Goal: Leave review/rating: Leave review/rating

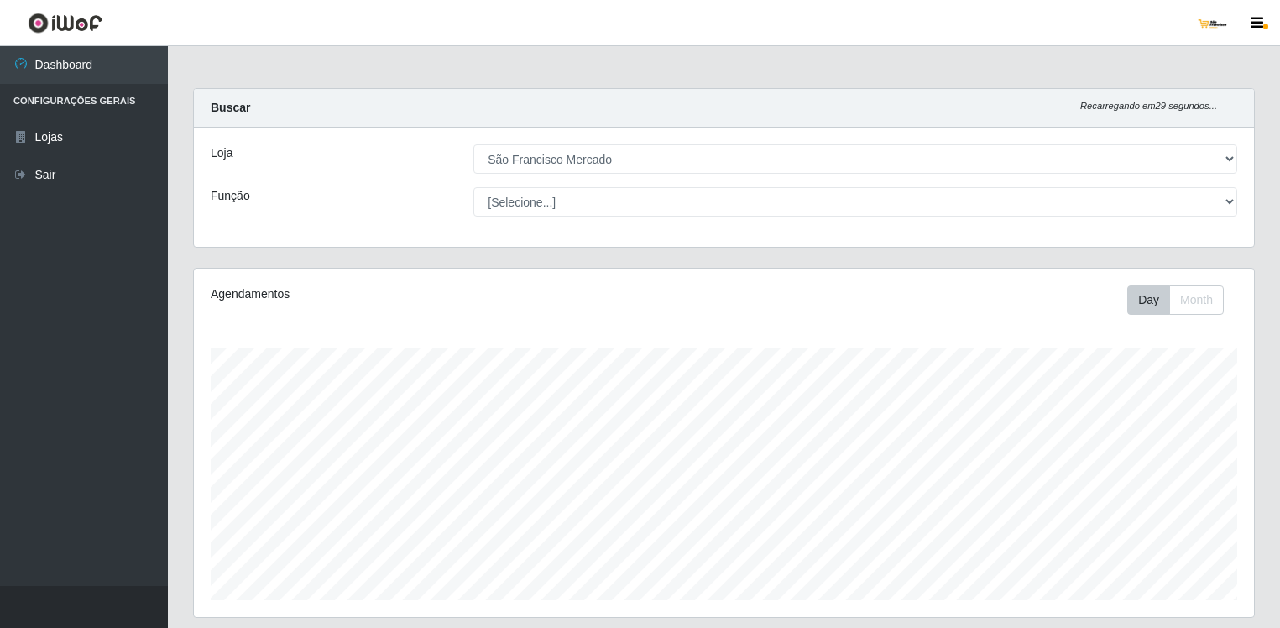
select select "168"
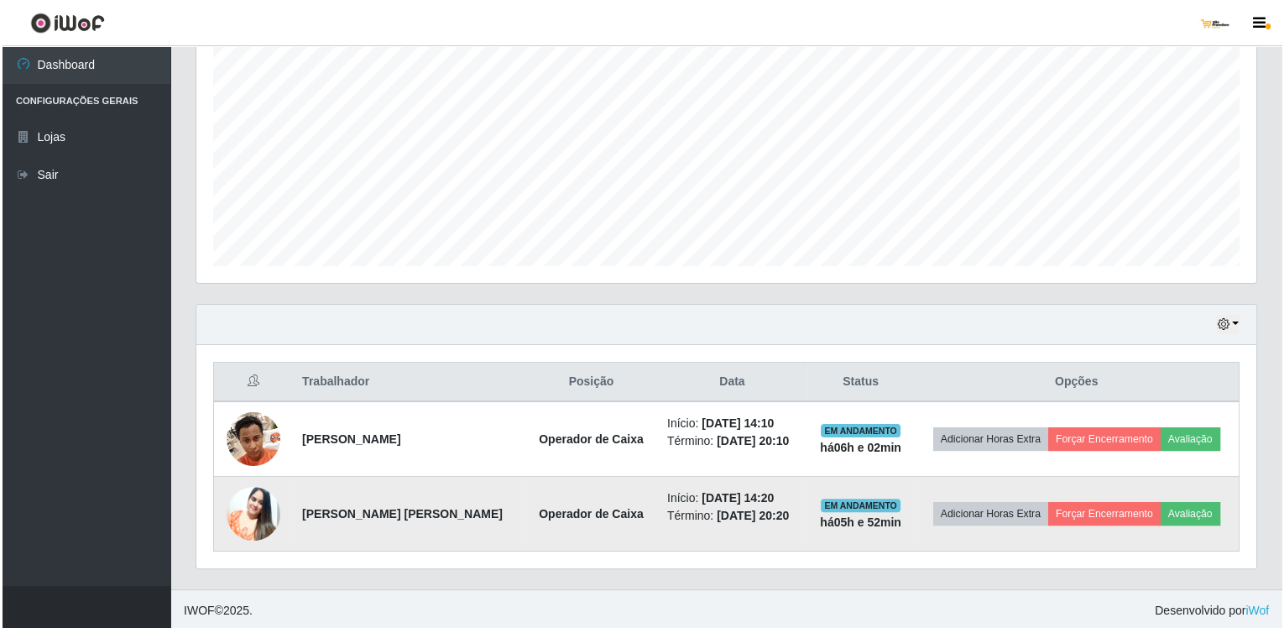
scroll to position [348, 1060]
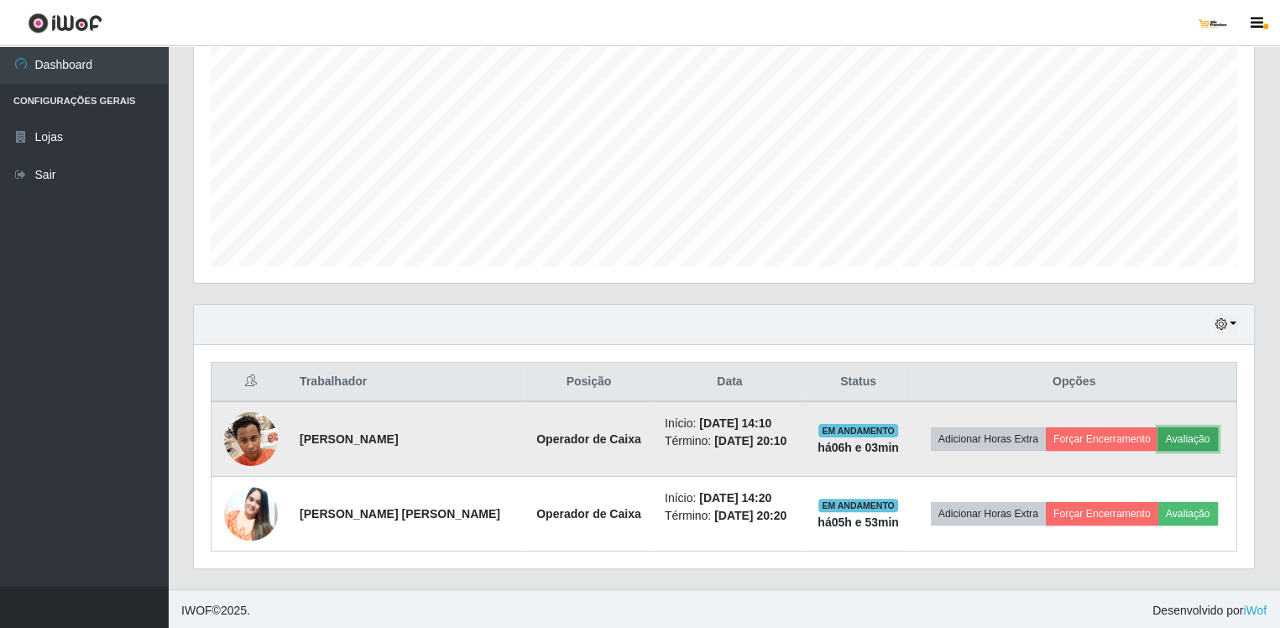
click at [1196, 430] on button "Avaliação" at bounding box center [1188, 439] width 60 height 24
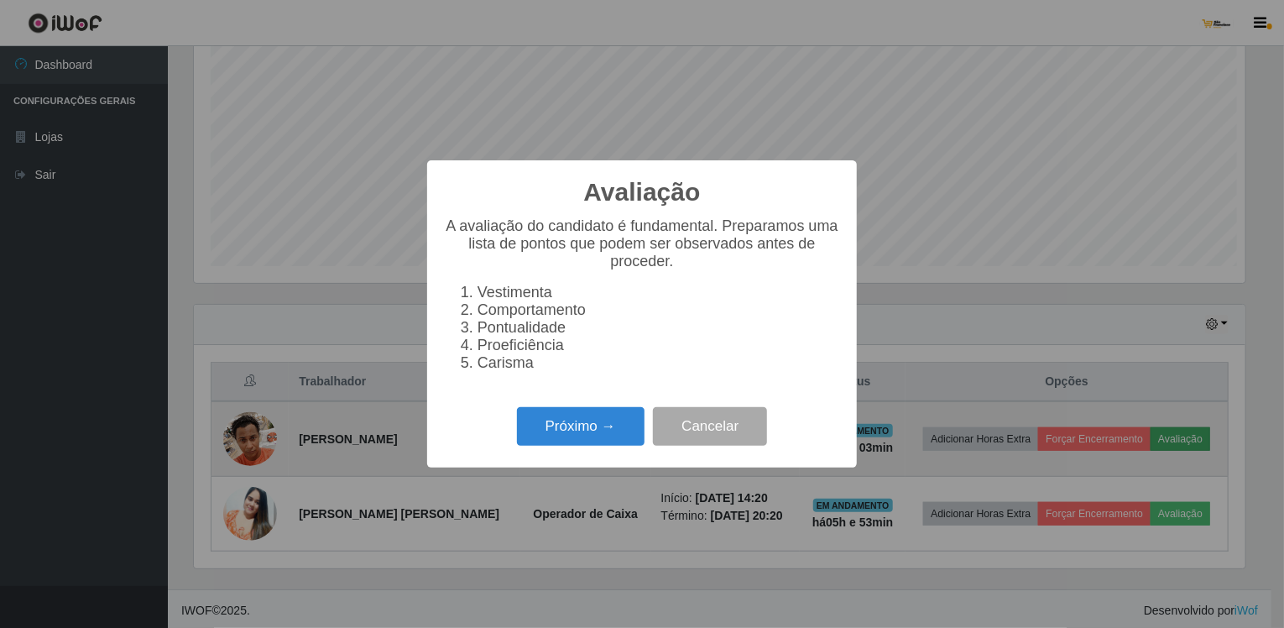
scroll to position [348, 1053]
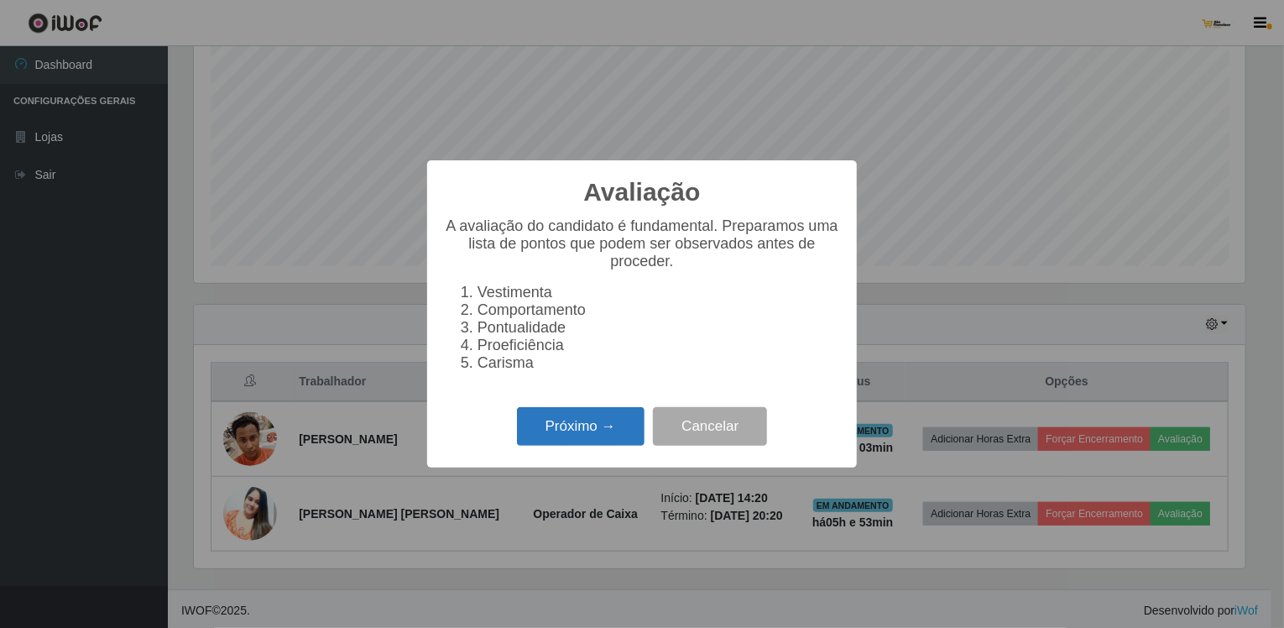
click at [642, 442] on button "Próximo →" at bounding box center [581, 426] width 128 height 39
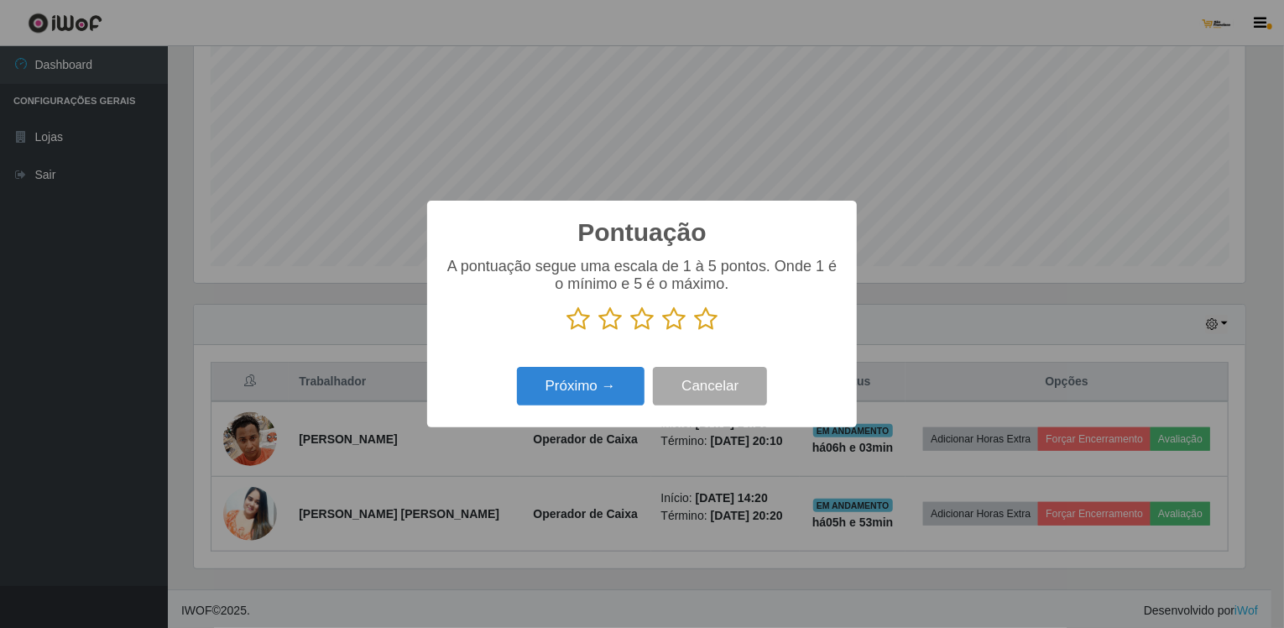
scroll to position [838986, 838282]
click at [710, 325] on icon at bounding box center [706, 318] width 24 height 25
click at [694, 332] on input "radio" at bounding box center [694, 332] width 0 height 0
click at [604, 382] on button "Próximo →" at bounding box center [581, 386] width 128 height 39
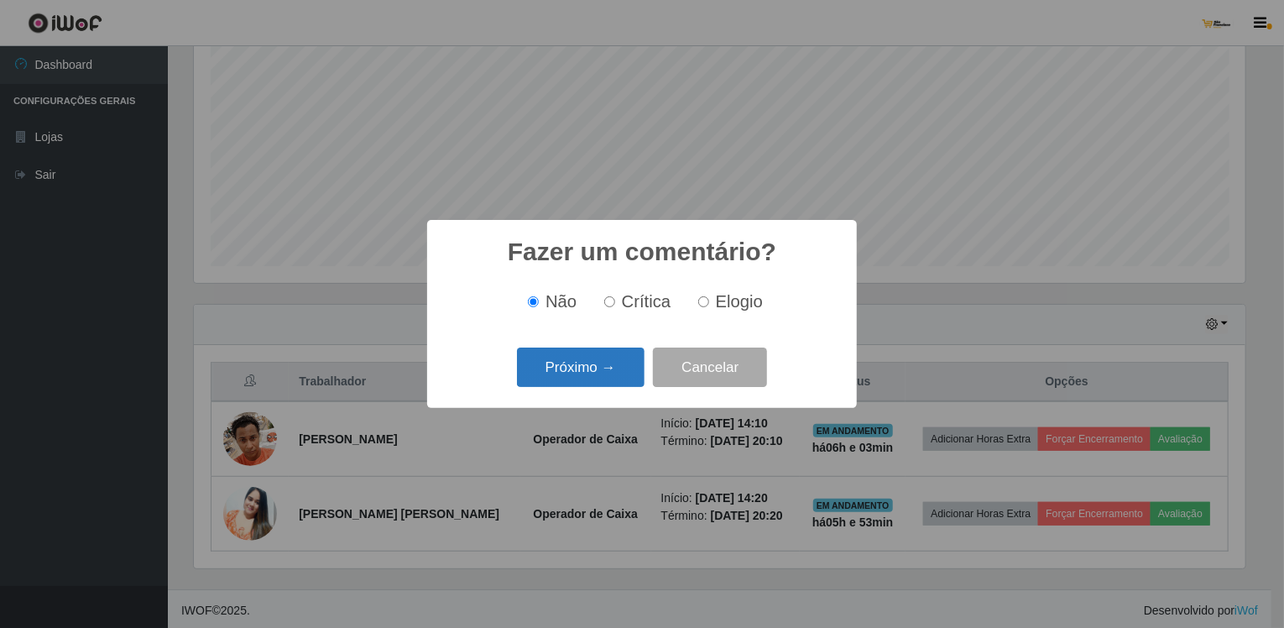
click at [604, 381] on button "Próximo →" at bounding box center [581, 366] width 128 height 39
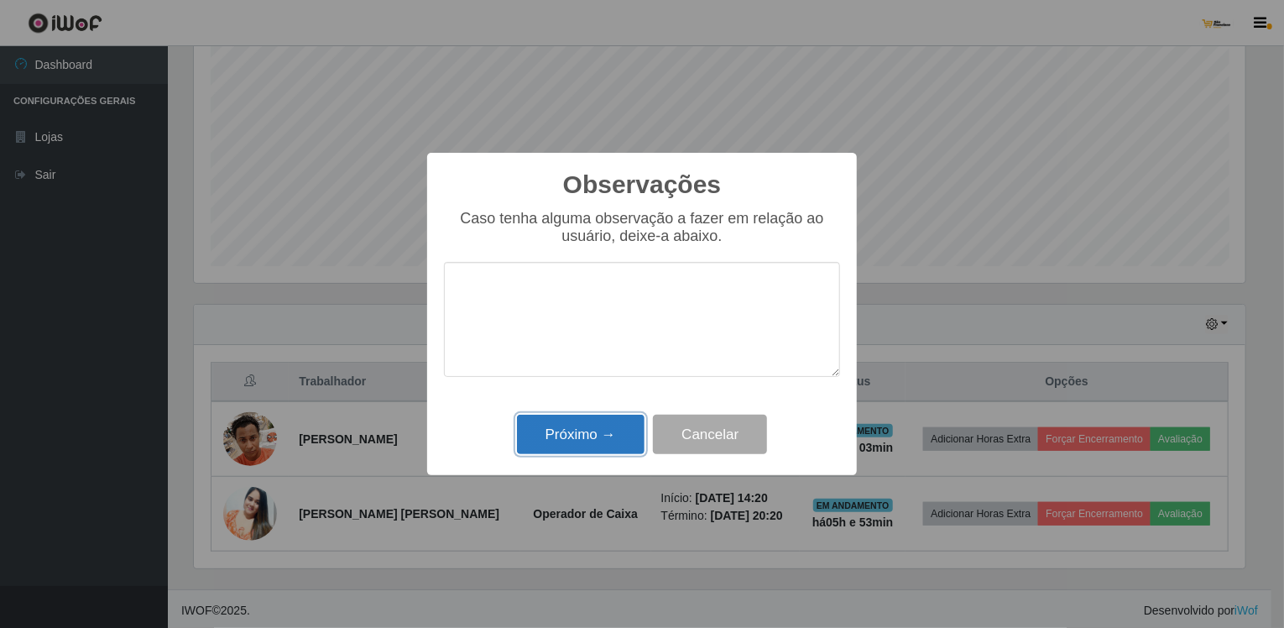
click at [605, 442] on button "Próximo →" at bounding box center [581, 434] width 128 height 39
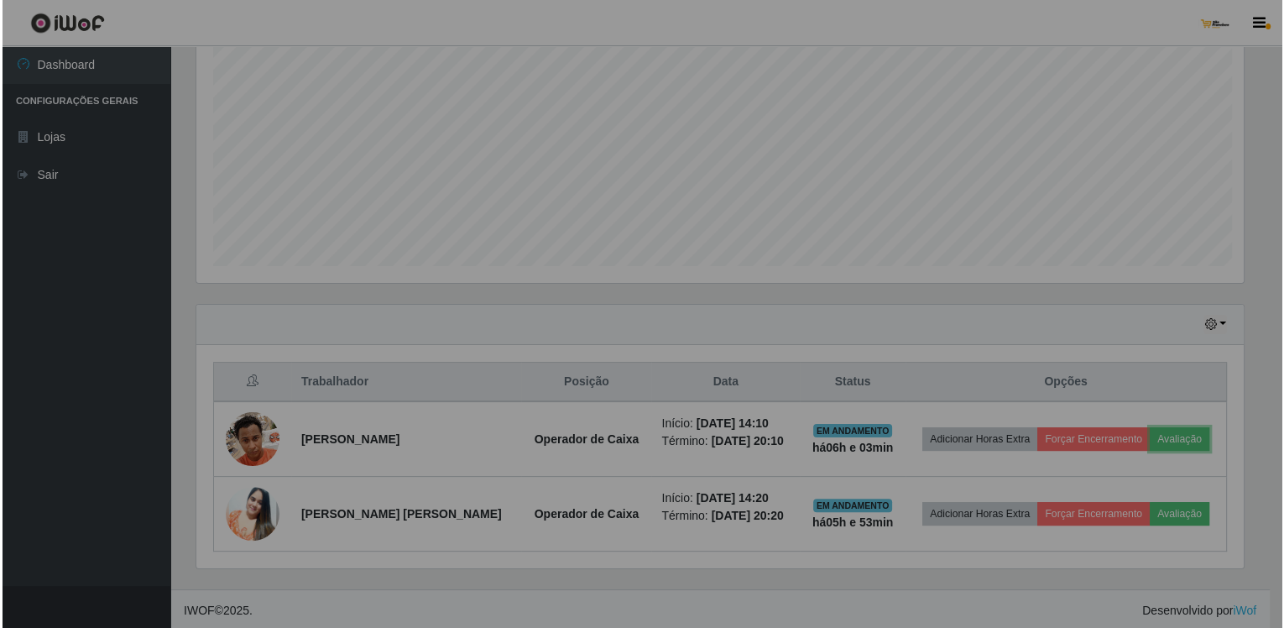
scroll to position [348, 1060]
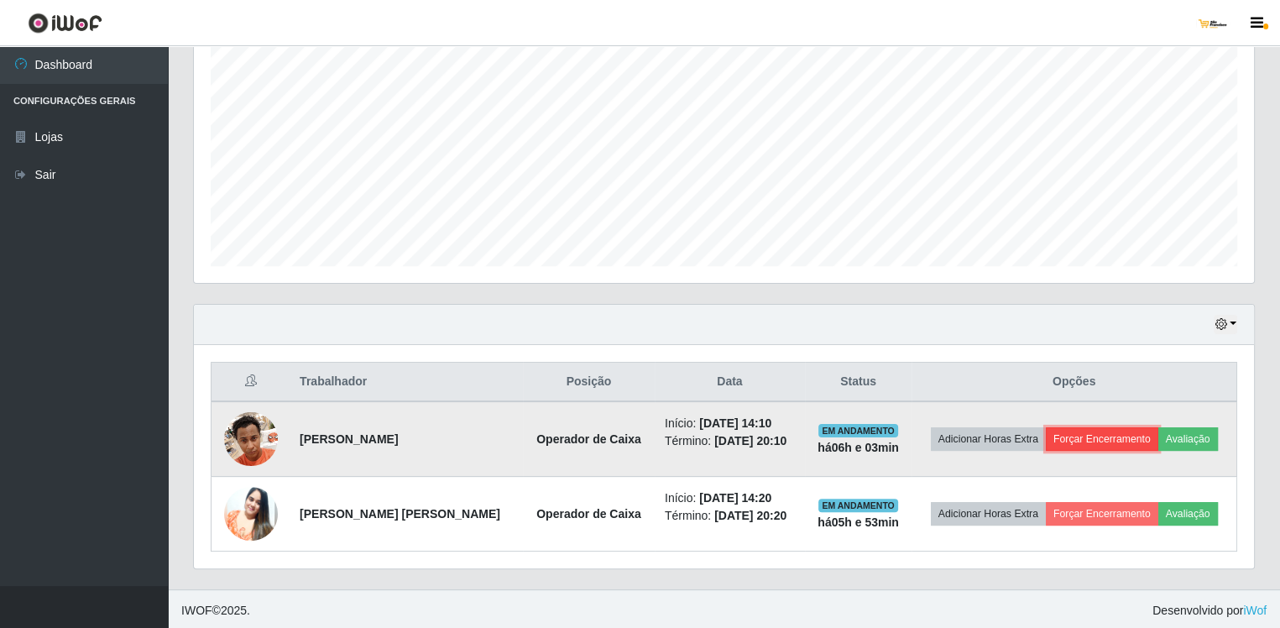
click at [1081, 437] on button "Forçar Encerramento" at bounding box center [1102, 439] width 112 height 24
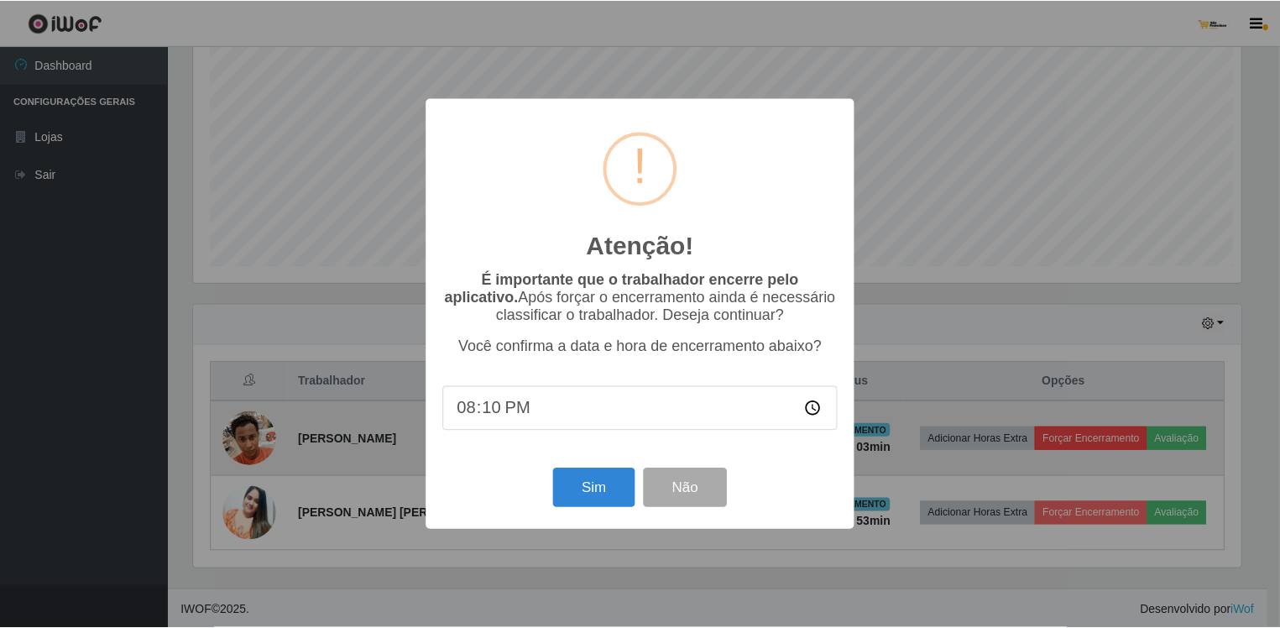
scroll to position [348, 1053]
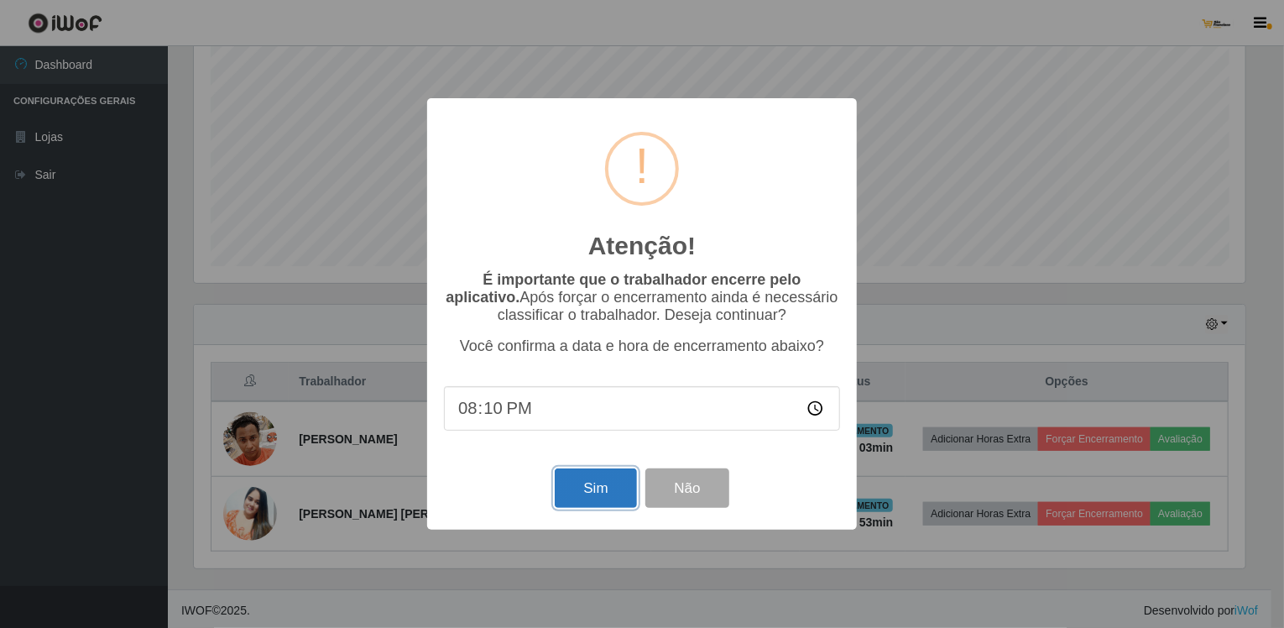
click at [599, 493] on button "Sim" at bounding box center [595, 487] width 81 height 39
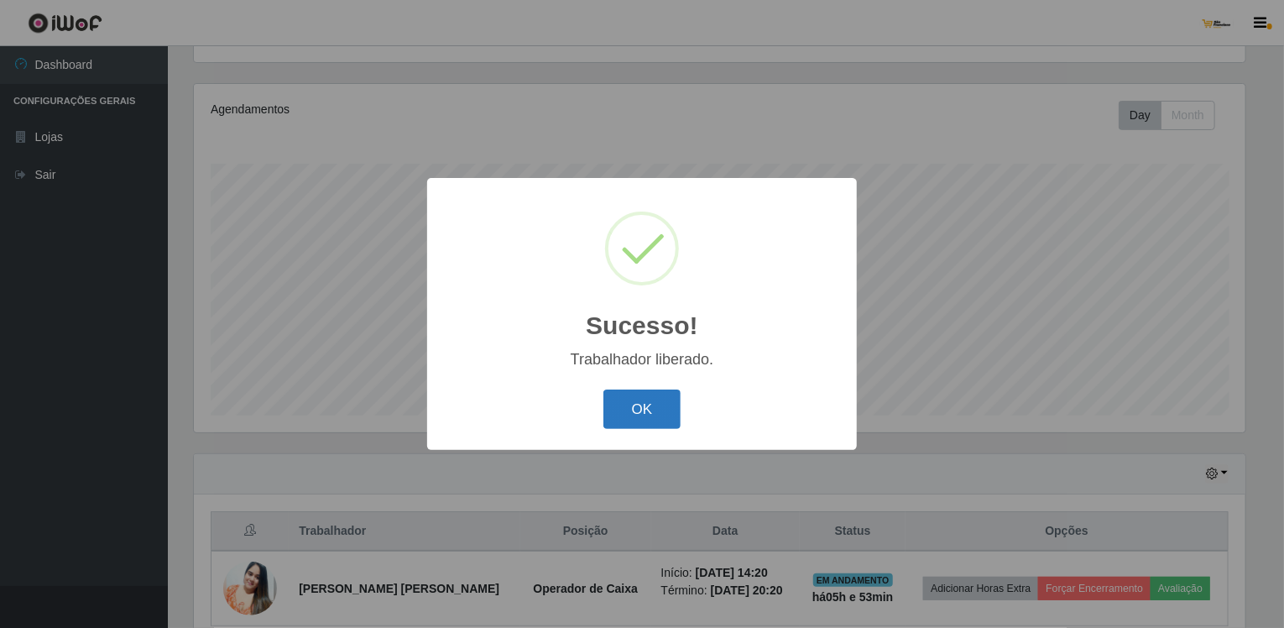
click at [667, 414] on button "OK" at bounding box center [642, 408] width 78 height 39
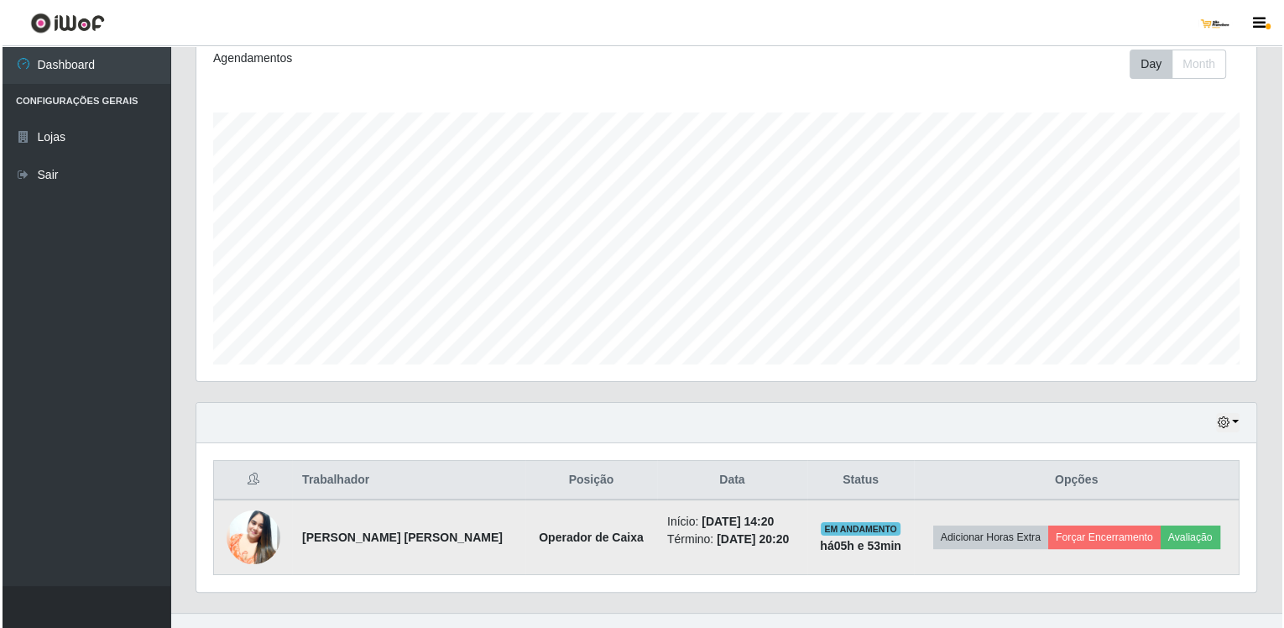
scroll to position [259, 0]
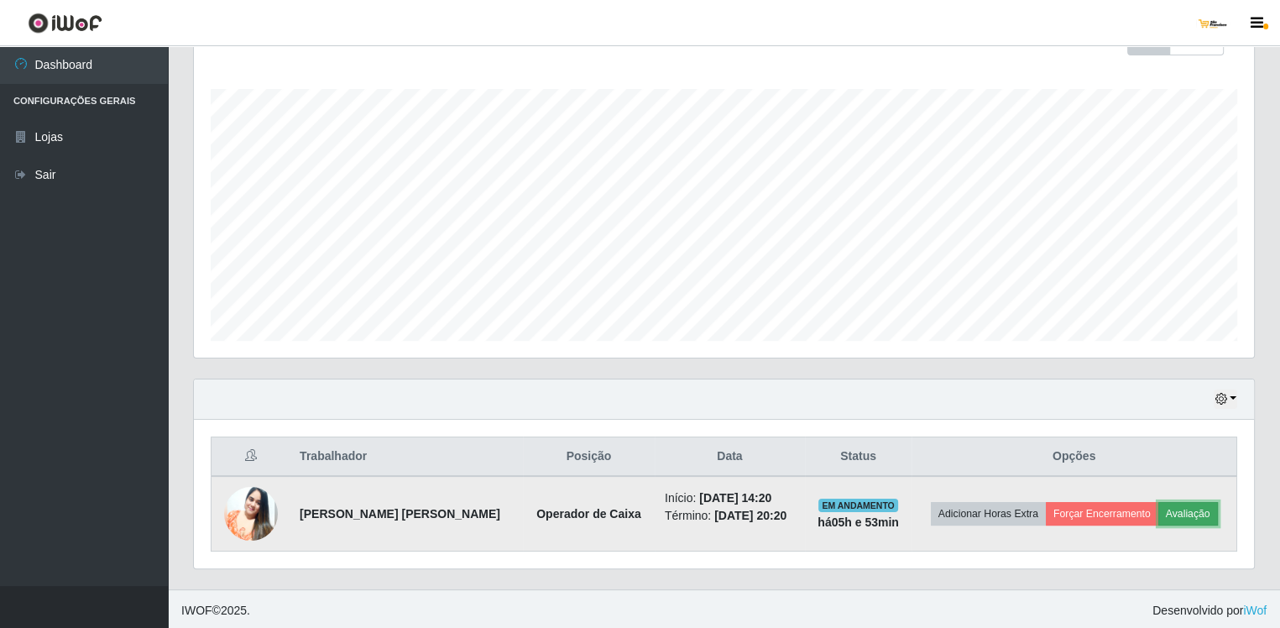
click at [1188, 515] on button "Avaliação" at bounding box center [1188, 514] width 60 height 24
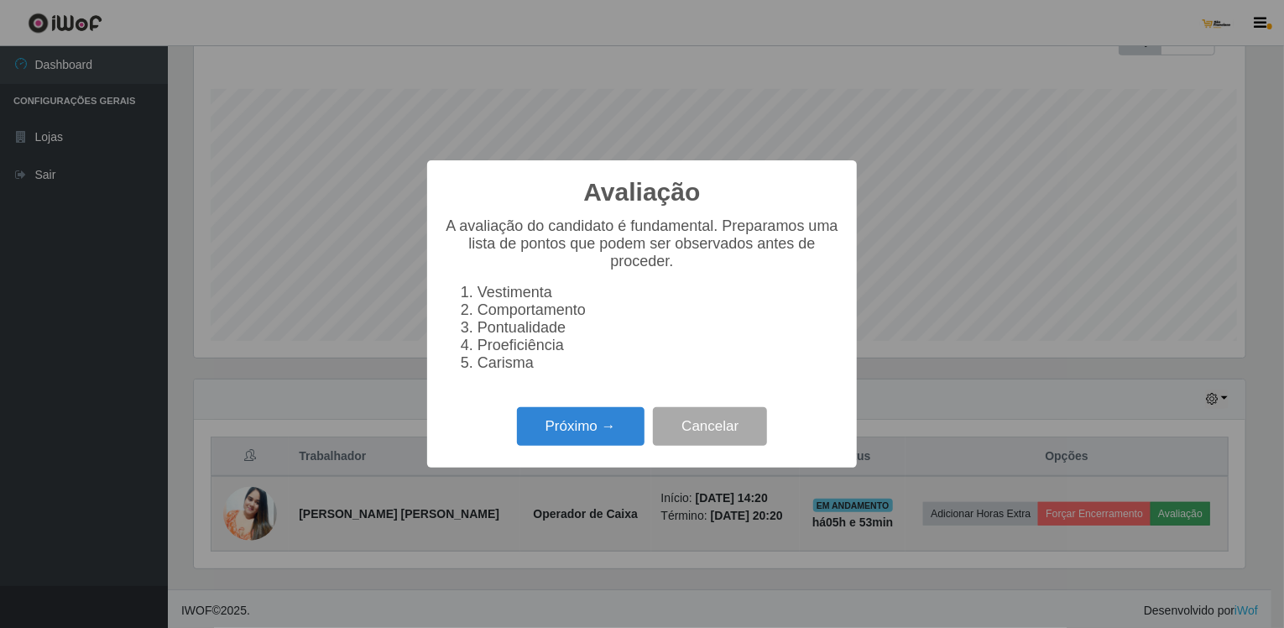
scroll to position [348, 1053]
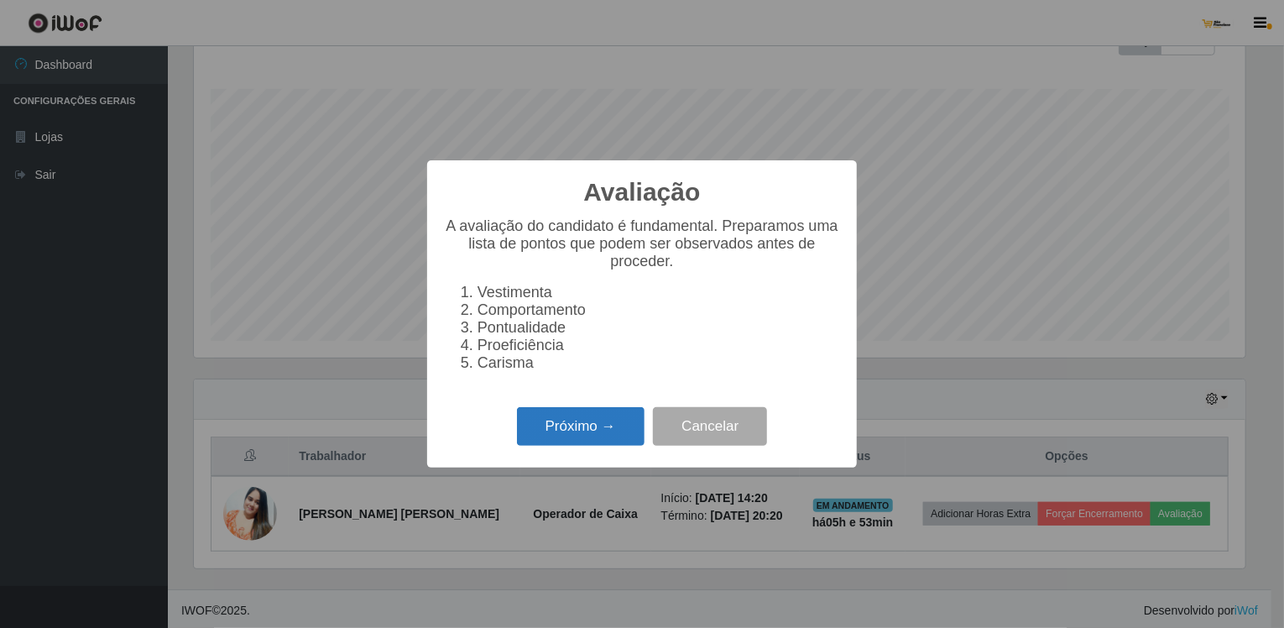
click at [622, 429] on button "Próximo →" at bounding box center [581, 426] width 128 height 39
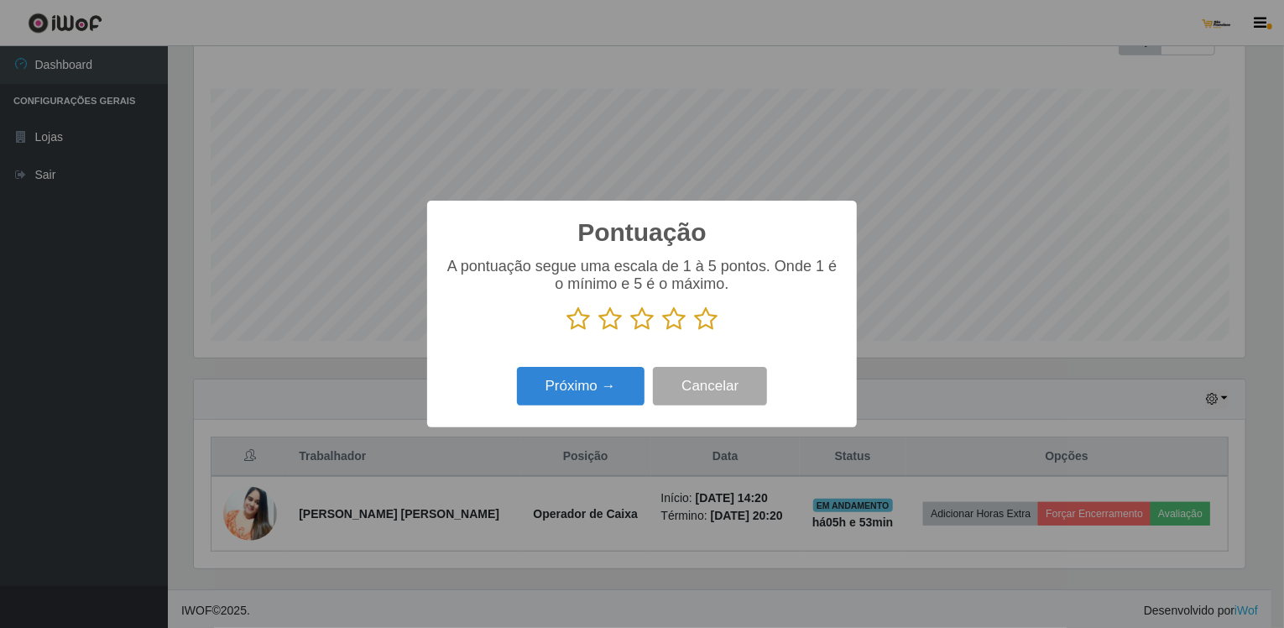
scroll to position [838986, 838282]
click at [708, 321] on icon at bounding box center [706, 318] width 24 height 25
click at [694, 332] on input "radio" at bounding box center [694, 332] width 0 height 0
click at [601, 385] on button "Próximo →" at bounding box center [581, 386] width 128 height 39
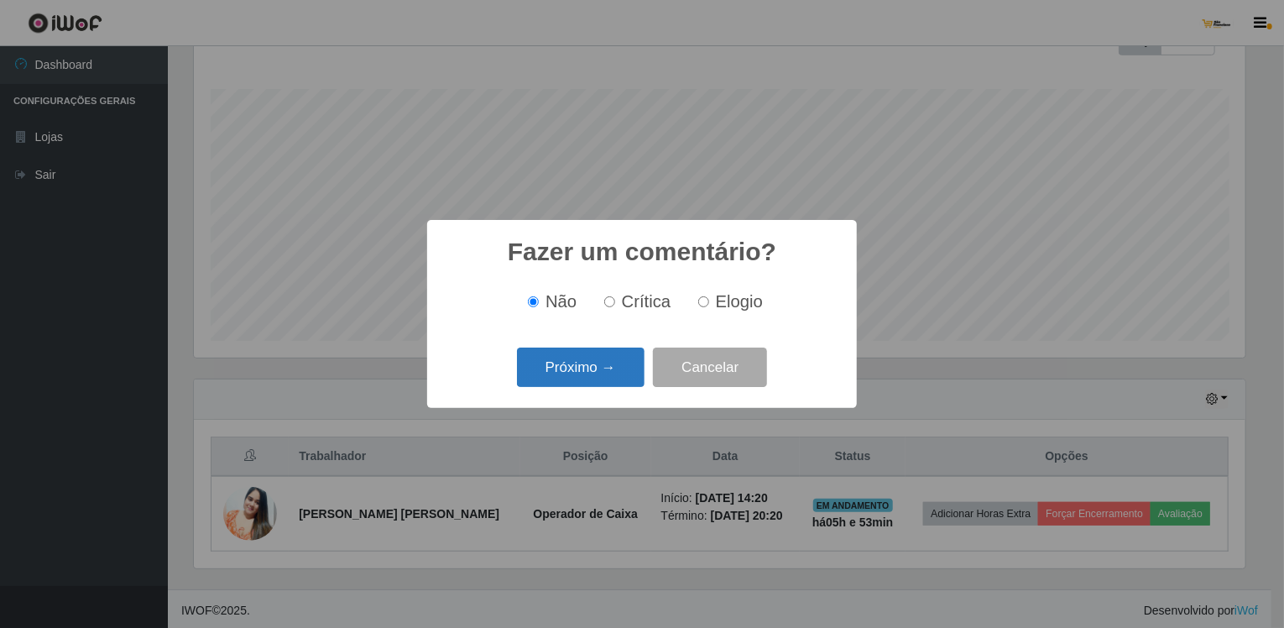
click at [597, 360] on button "Próximo →" at bounding box center [581, 366] width 128 height 39
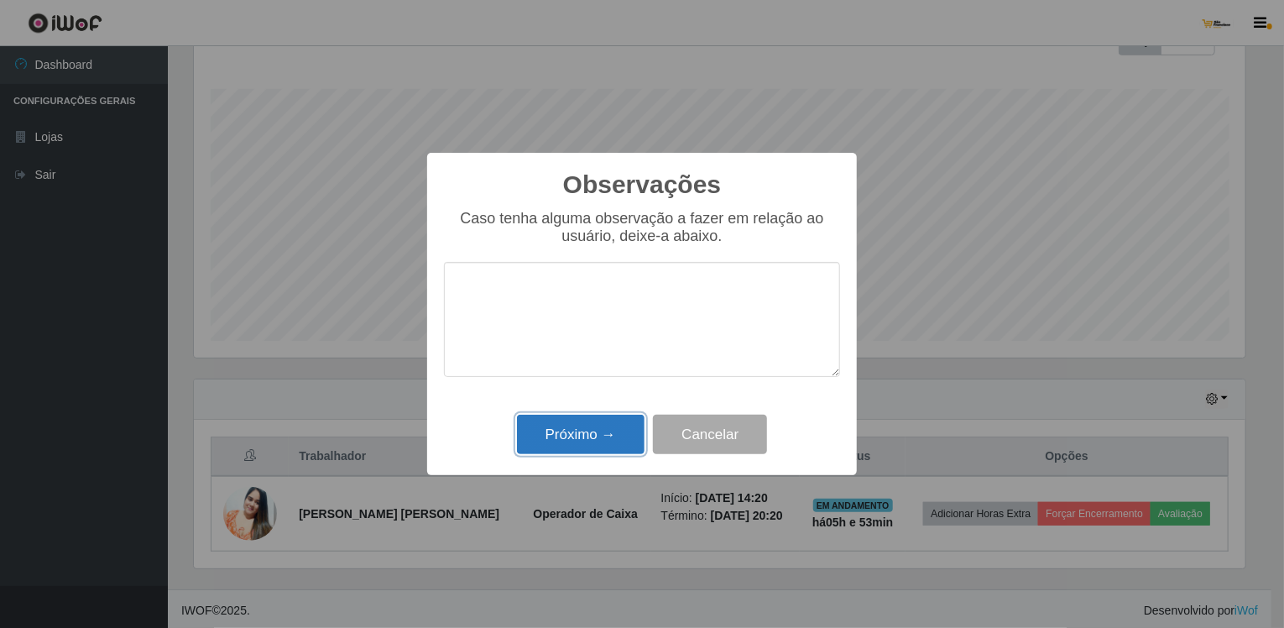
click at [620, 432] on button "Próximo →" at bounding box center [581, 434] width 128 height 39
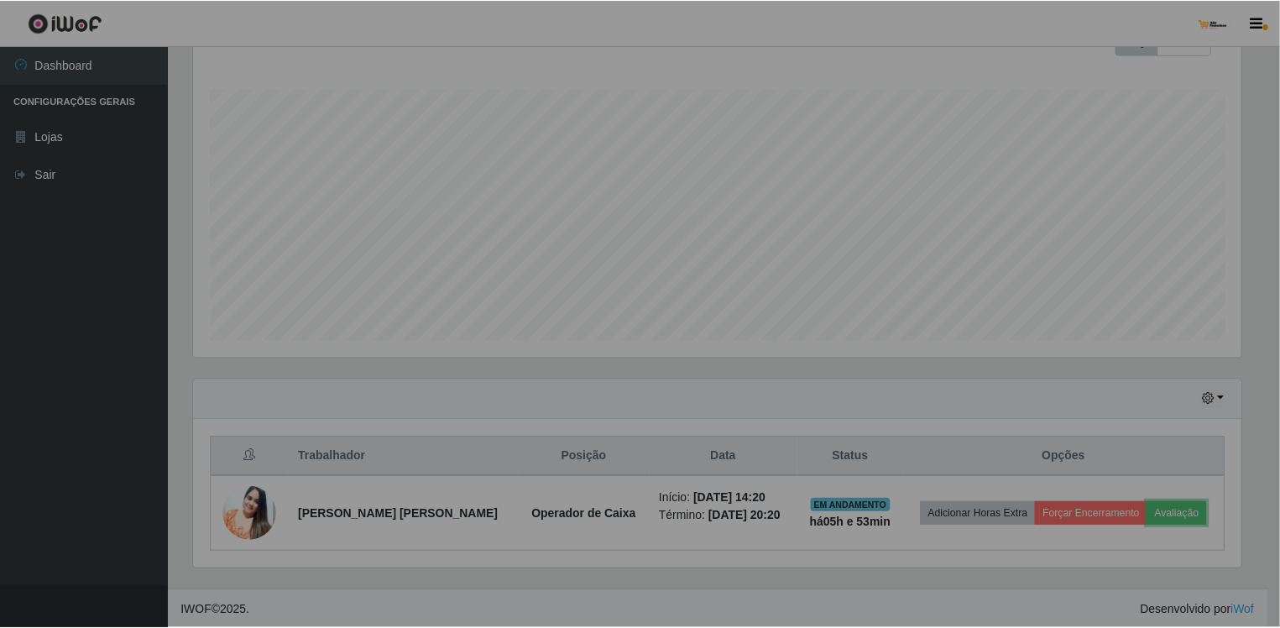
scroll to position [348, 1060]
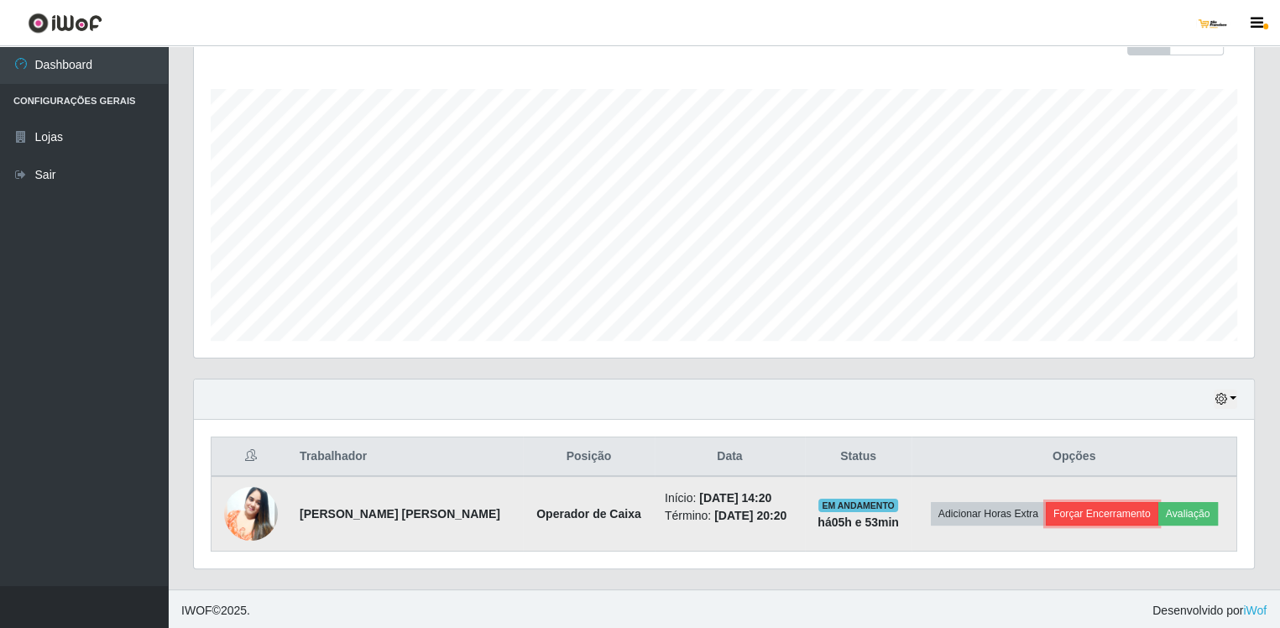
click at [1074, 513] on button "Forçar Encerramento" at bounding box center [1102, 514] width 112 height 24
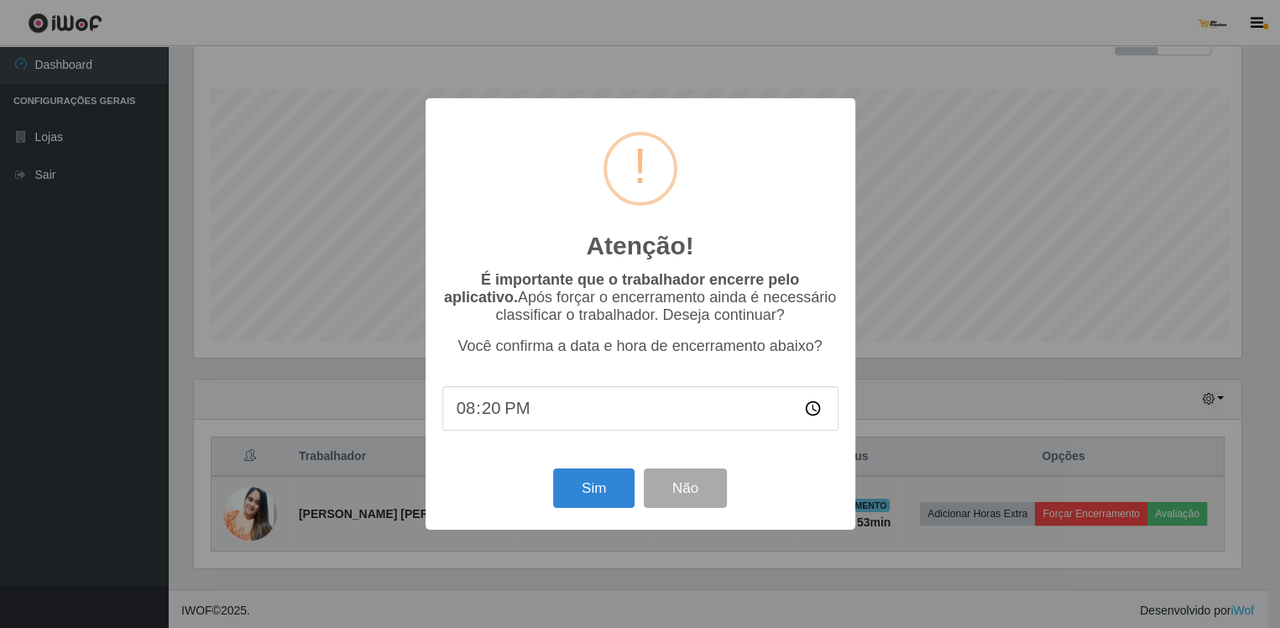
scroll to position [348, 1053]
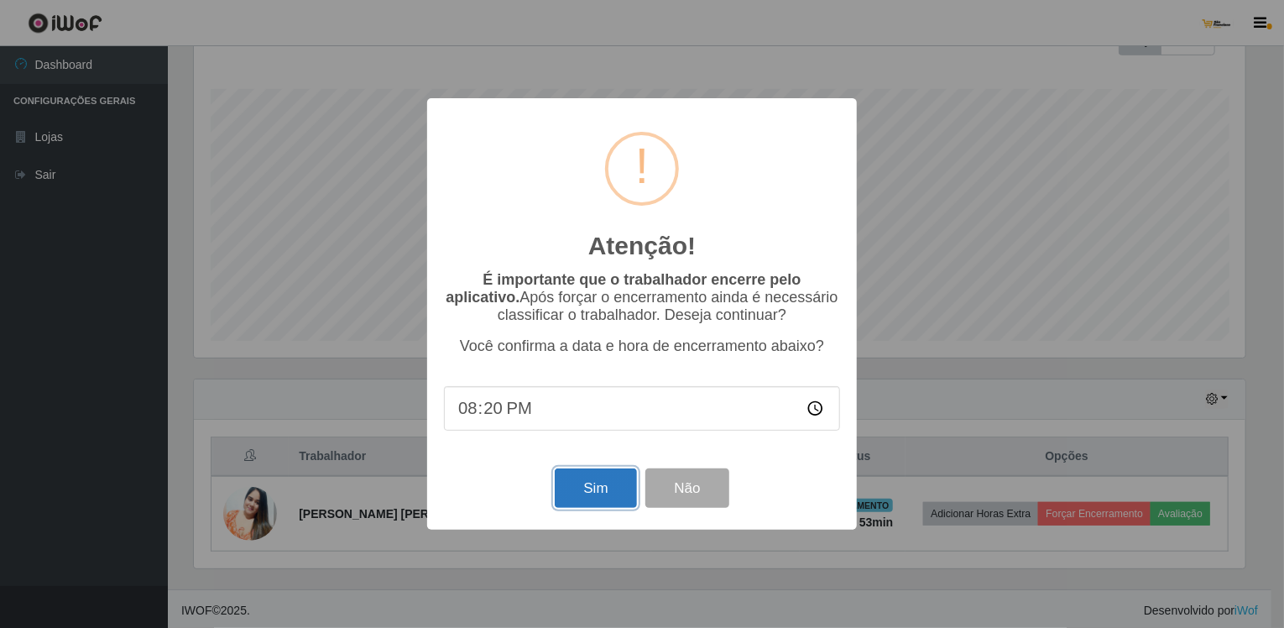
click at [608, 486] on button "Sim" at bounding box center [595, 487] width 81 height 39
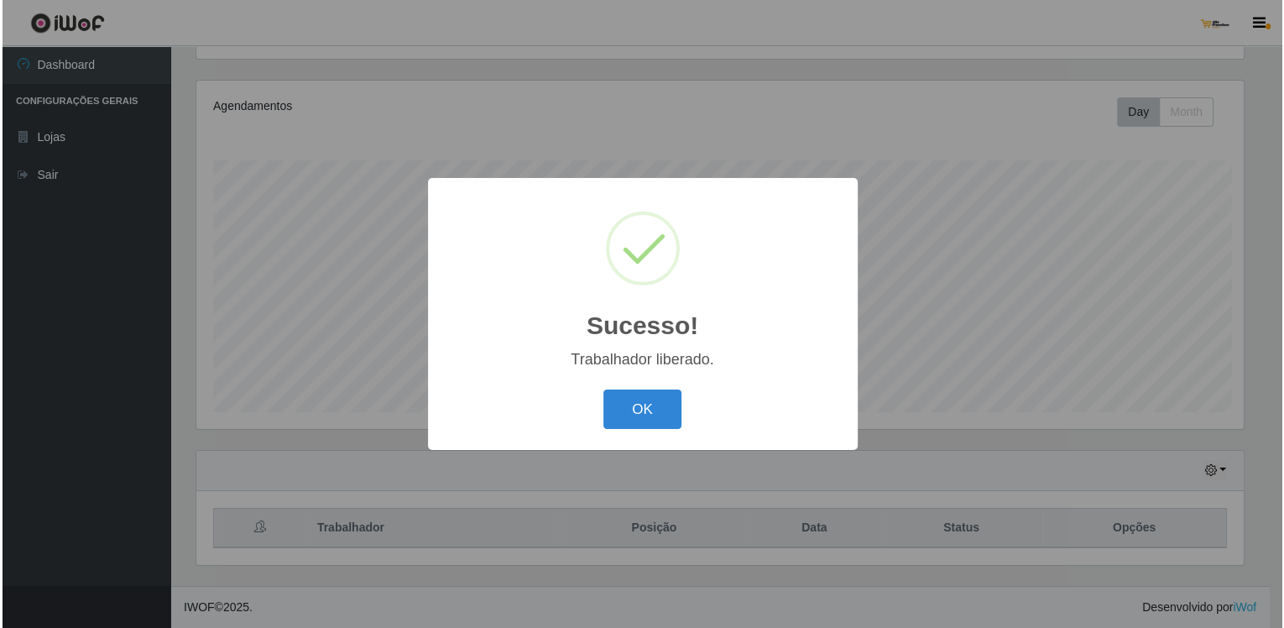
scroll to position [0, 0]
